Goal: Navigation & Orientation: Find specific page/section

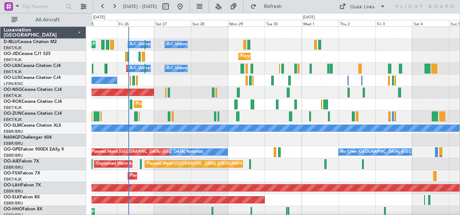
click at [255, 156] on div "No Crew [GEOGRAPHIC_DATA] ([GEOGRAPHIC_DATA] National) Planned Maint [GEOGRAPHI…" at bounding box center [275, 152] width 368 height 12
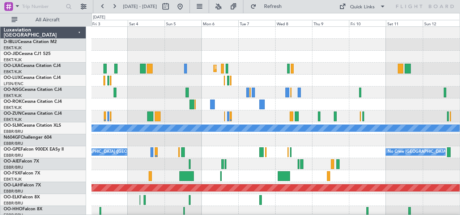
click at [249, 59] on div at bounding box center [275, 57] width 368 height 12
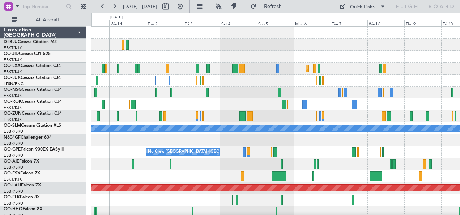
click at [86, 168] on div "Planned Maint Kortrijk-[GEOGRAPHIC_DATA] Planned Maint [GEOGRAPHIC_DATA]-[GEOGR…" at bounding box center [230, 114] width 460 height 202
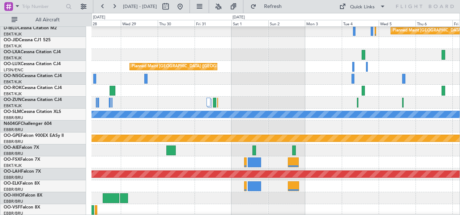
scroll to position [17, 0]
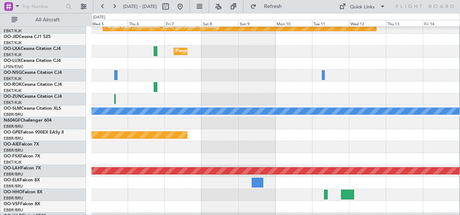
click at [70, 150] on div "Planned Maint [GEOGRAPHIC_DATA] ([GEOGRAPHIC_DATA]) Planned Maint [GEOGRAPHIC_D…" at bounding box center [230, 114] width 460 height 202
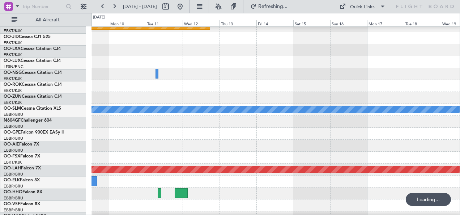
scroll to position [29, 0]
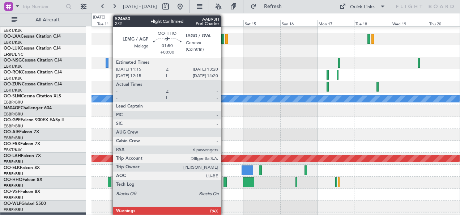
click at [225, 182] on div at bounding box center [224, 182] width 3 height 10
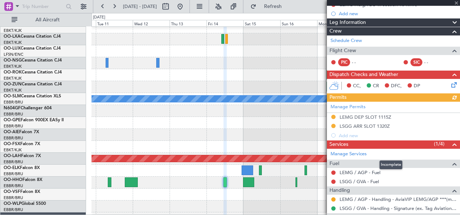
scroll to position [98, 0]
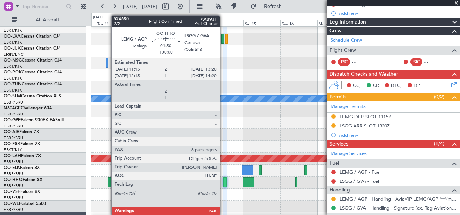
click at [223, 186] on div at bounding box center [224, 182] width 3 height 10
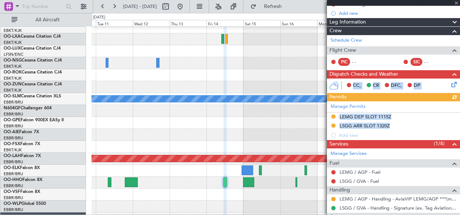
drag, startPoint x: 353, startPoint y: 81, endPoint x: 374, endPoint y: 150, distance: 72.4
click at [374, 150] on body "[DATE] - [DATE] Refresh Quick Links All Aircraft Planned Maint [GEOGRAPHIC_DATA…" at bounding box center [230, 107] width 460 height 215
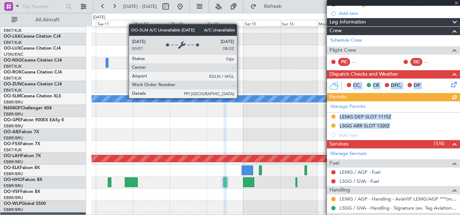
click at [240, 98] on div "A/C Unavailable [GEOGRAPHIC_DATA]" at bounding box center [275, 98] width 1105 height 7
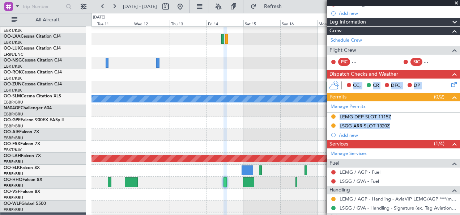
scroll to position [0, 0]
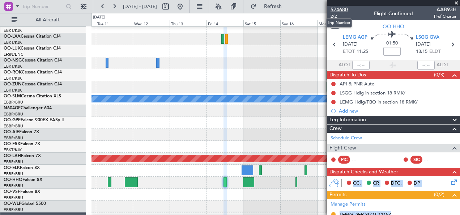
click at [342, 11] on span "524680" at bounding box center [338, 10] width 17 height 8
